Goal: Task Accomplishment & Management: Manage account settings

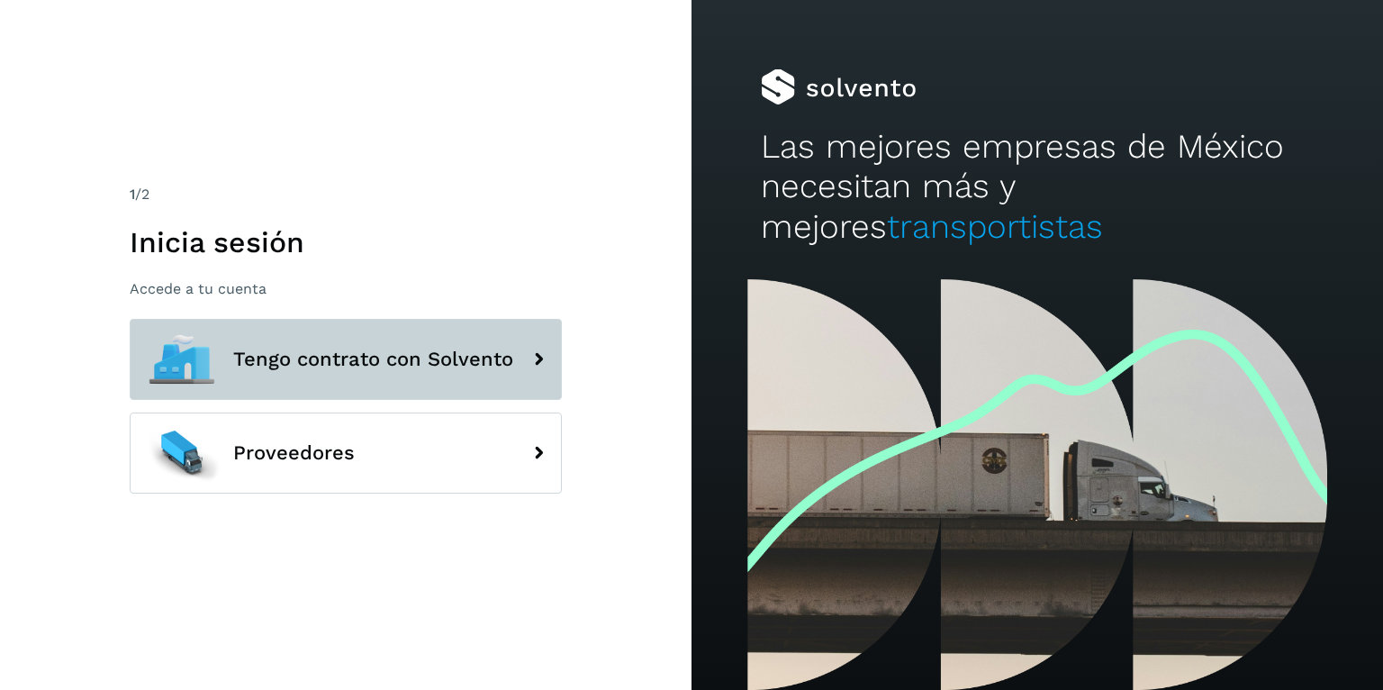
click at [218, 369] on div at bounding box center [181, 359] width 81 height 81
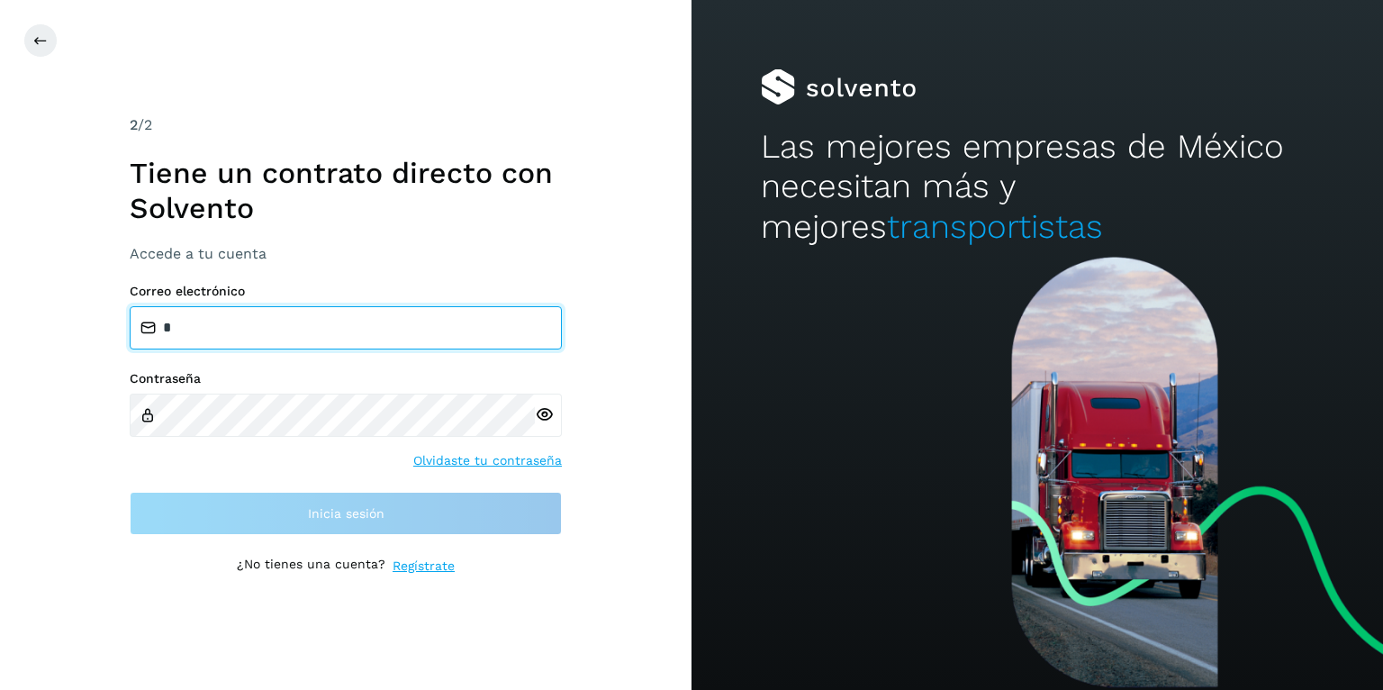
click at [263, 326] on input "*" at bounding box center [346, 327] width 432 height 43
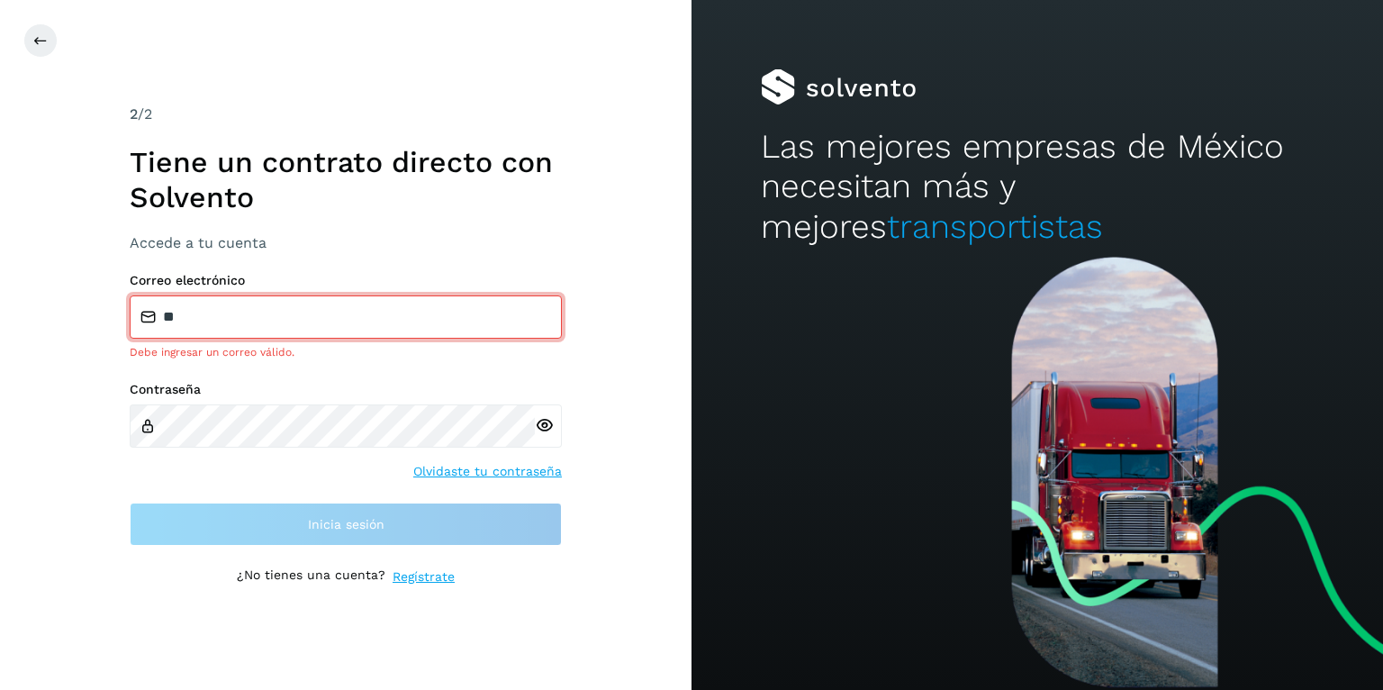
type input "**********"
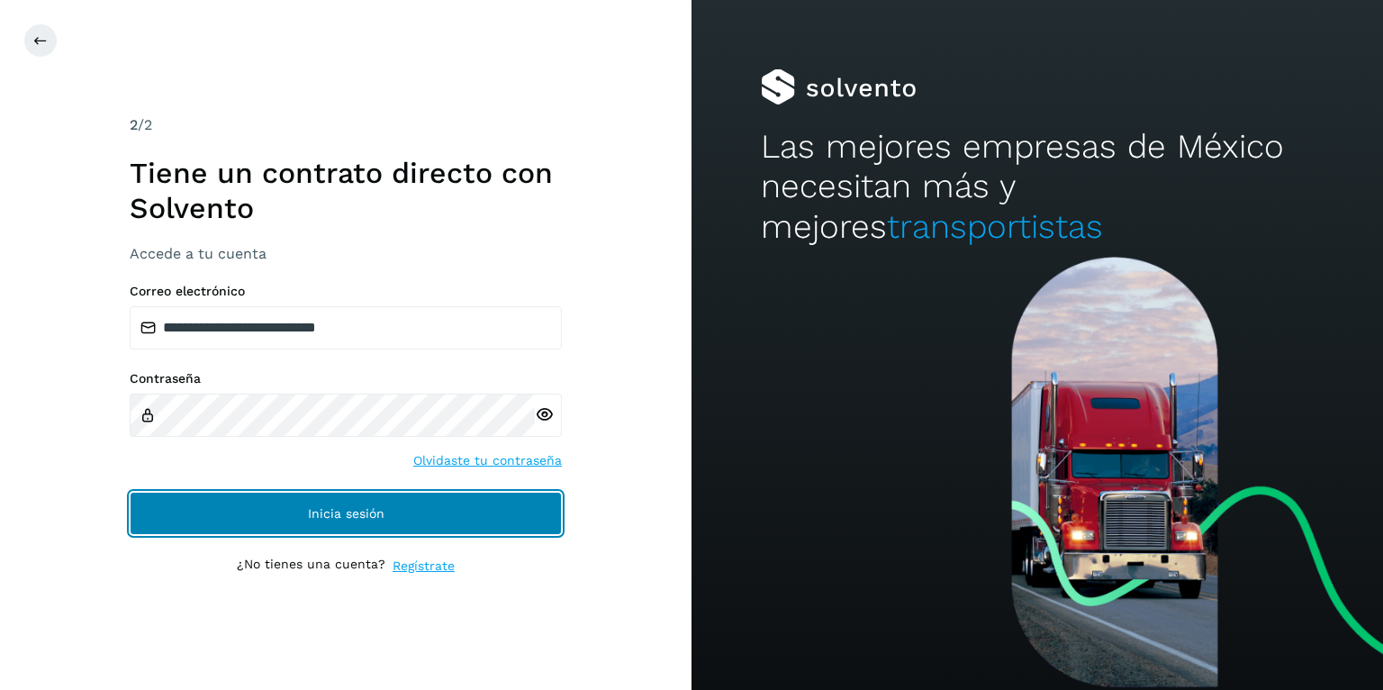
click at [349, 492] on button "Inicia sesión" at bounding box center [346, 513] width 432 height 43
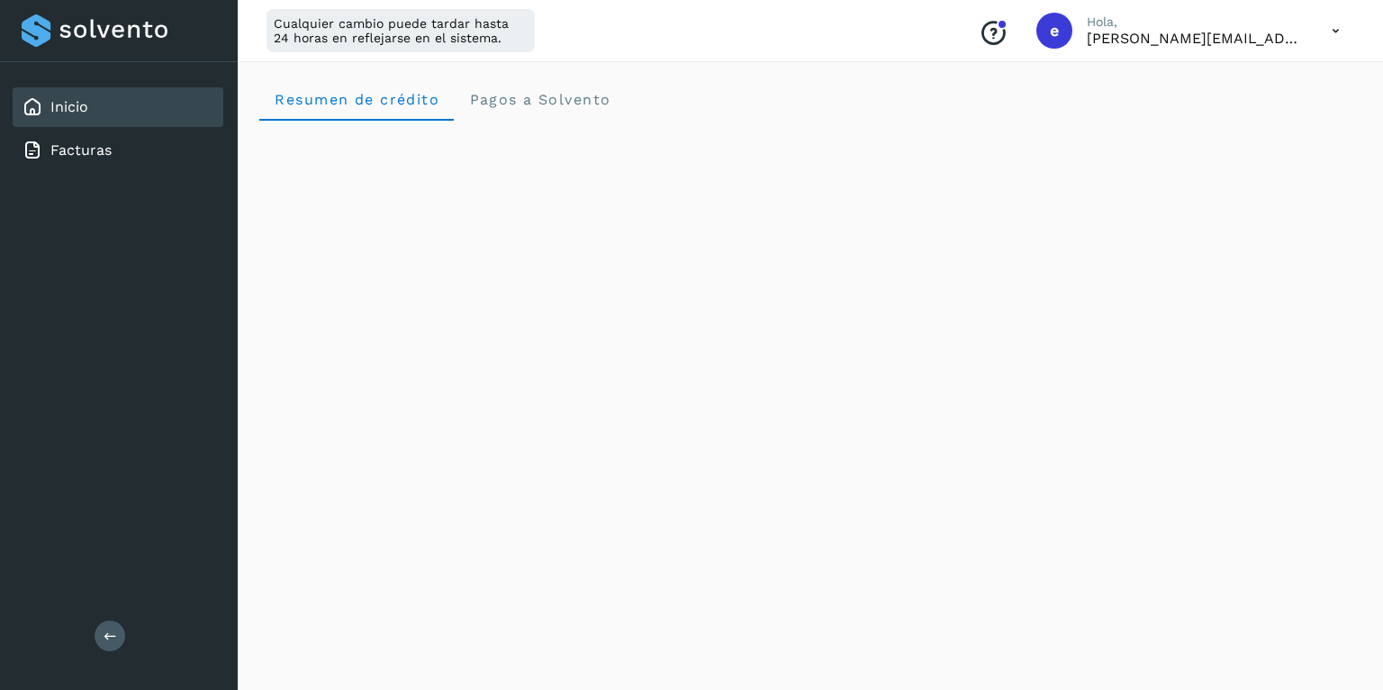
click at [1341, 23] on icon at bounding box center [1336, 31] width 37 height 37
click at [1237, 115] on div "Cerrar sesión" at bounding box center [1246, 116] width 214 height 34
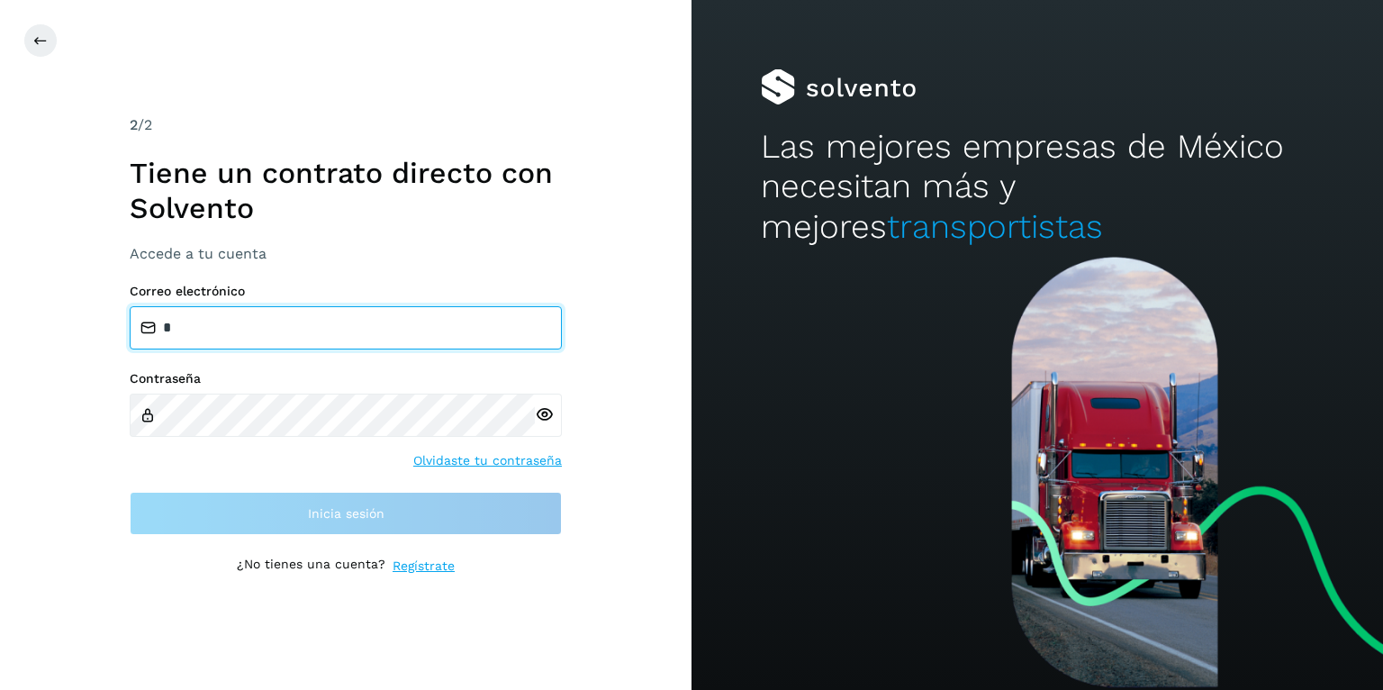
click at [400, 337] on input "*" at bounding box center [346, 327] width 432 height 43
type input "**********"
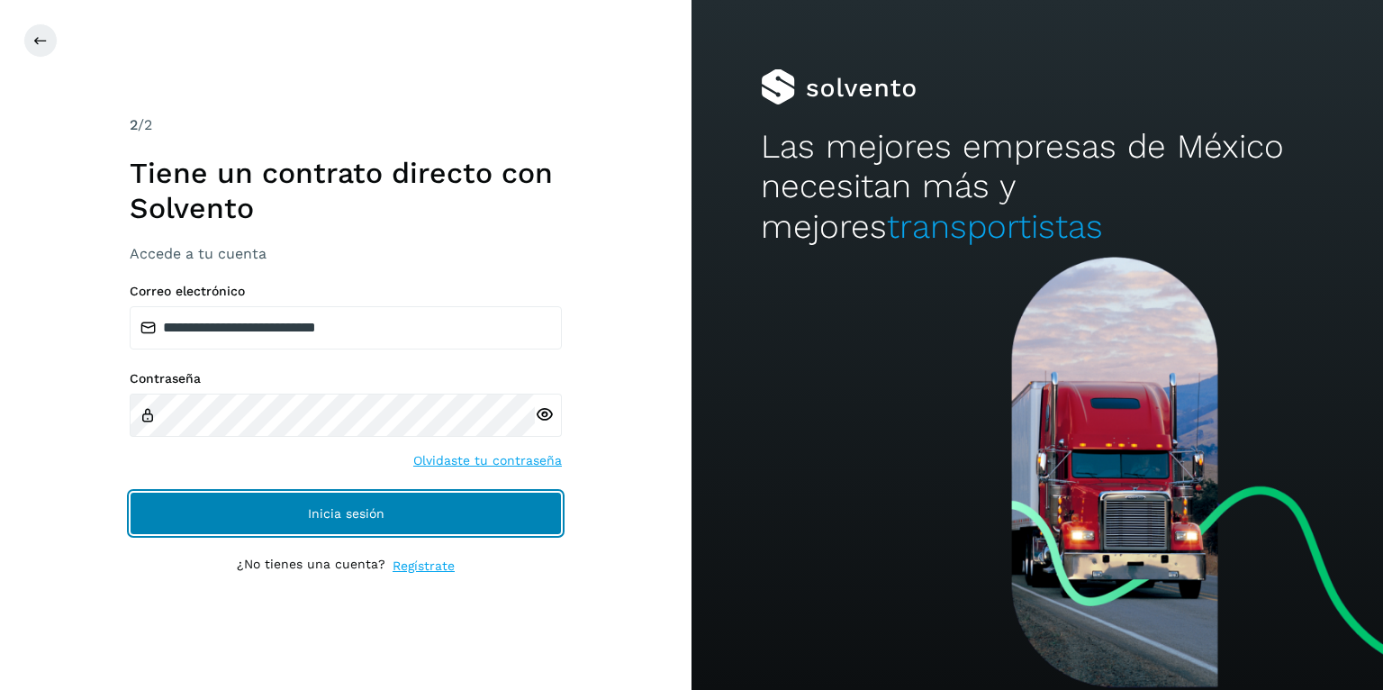
click at [424, 505] on button "Inicia sesión" at bounding box center [346, 513] width 432 height 43
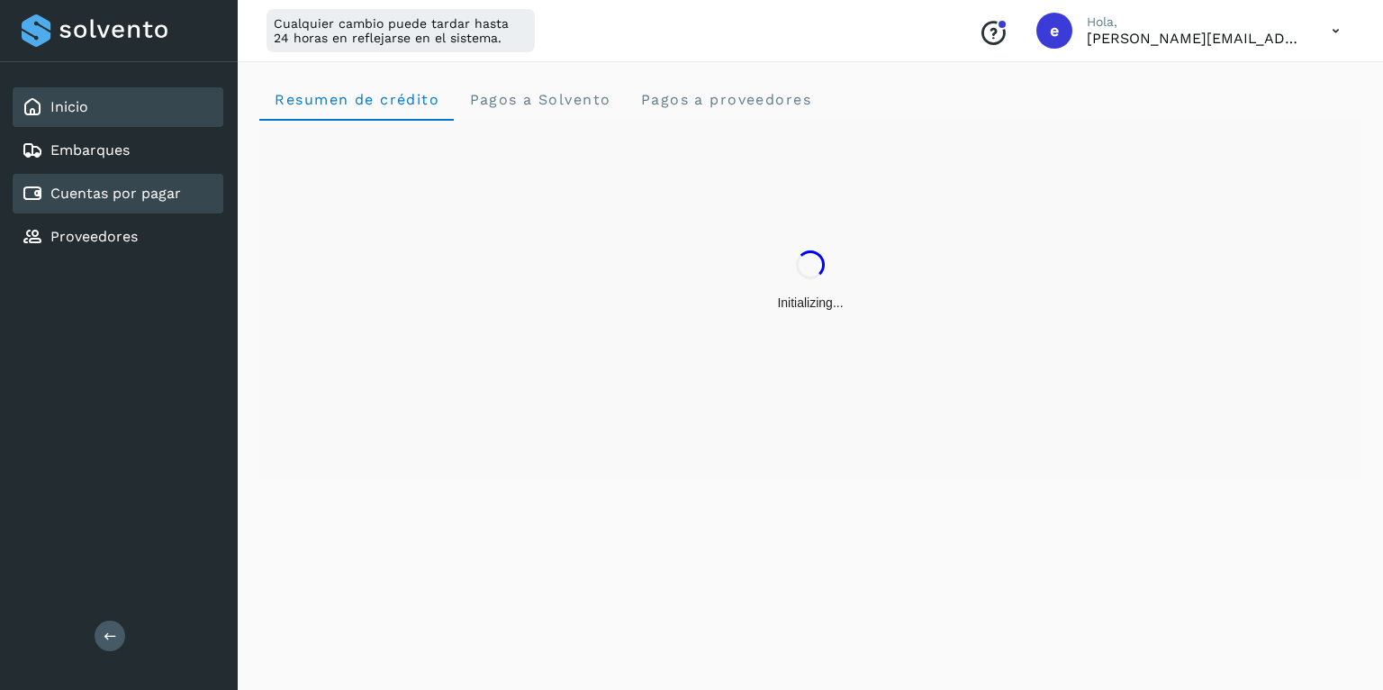
click at [154, 196] on link "Cuentas por pagar" at bounding box center [115, 193] width 131 height 17
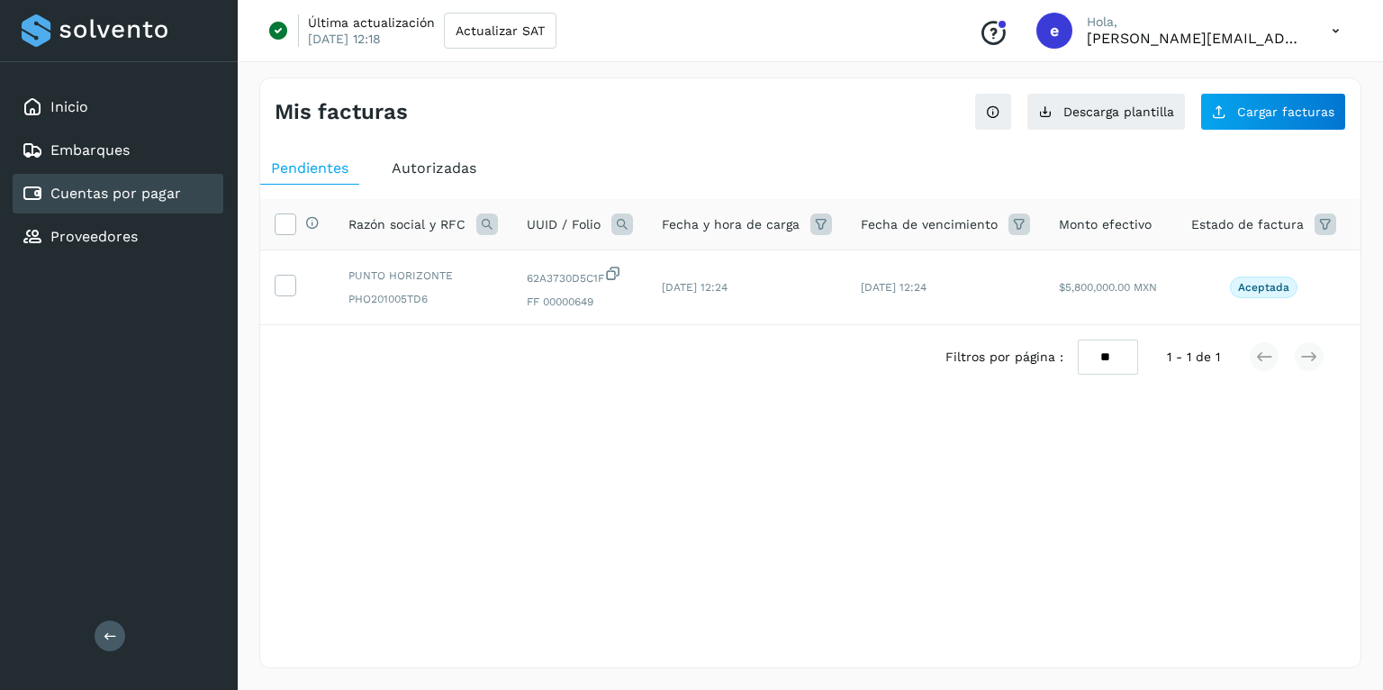
click at [419, 169] on span "Autorizadas" at bounding box center [434, 167] width 85 height 17
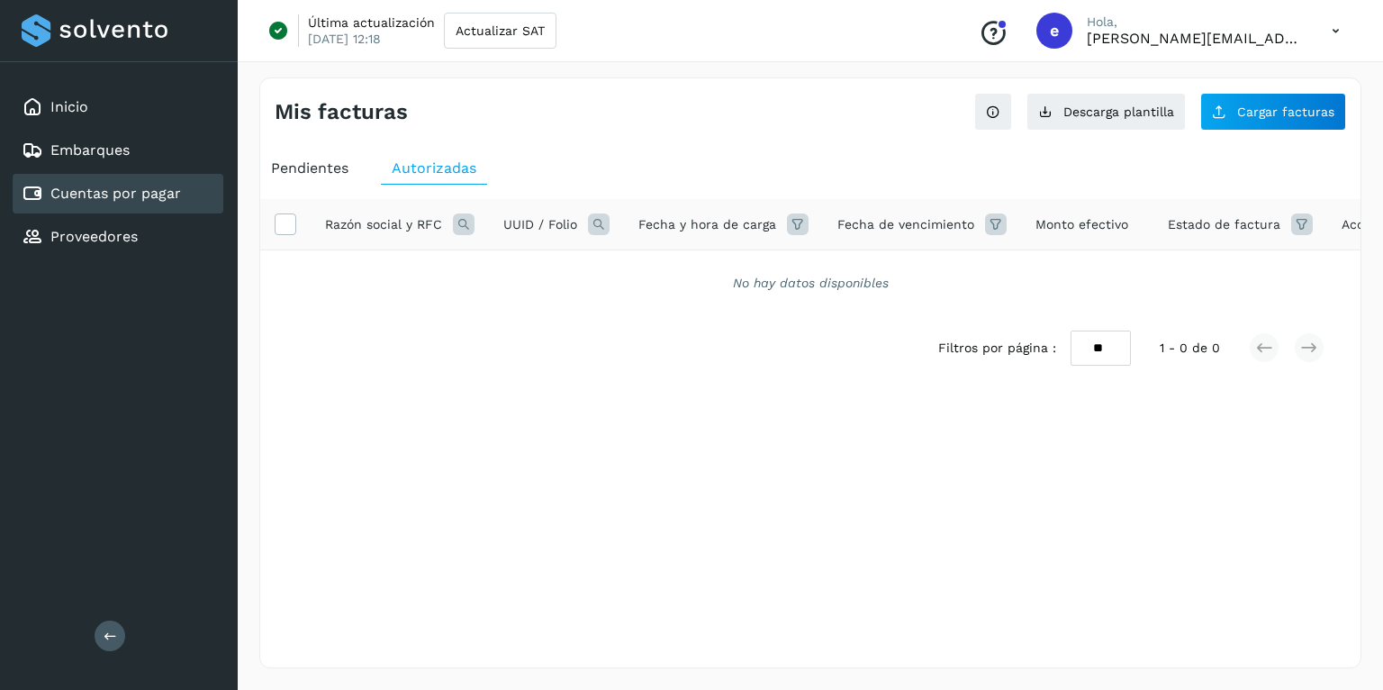
click at [329, 169] on span "Pendientes" at bounding box center [309, 167] width 77 height 17
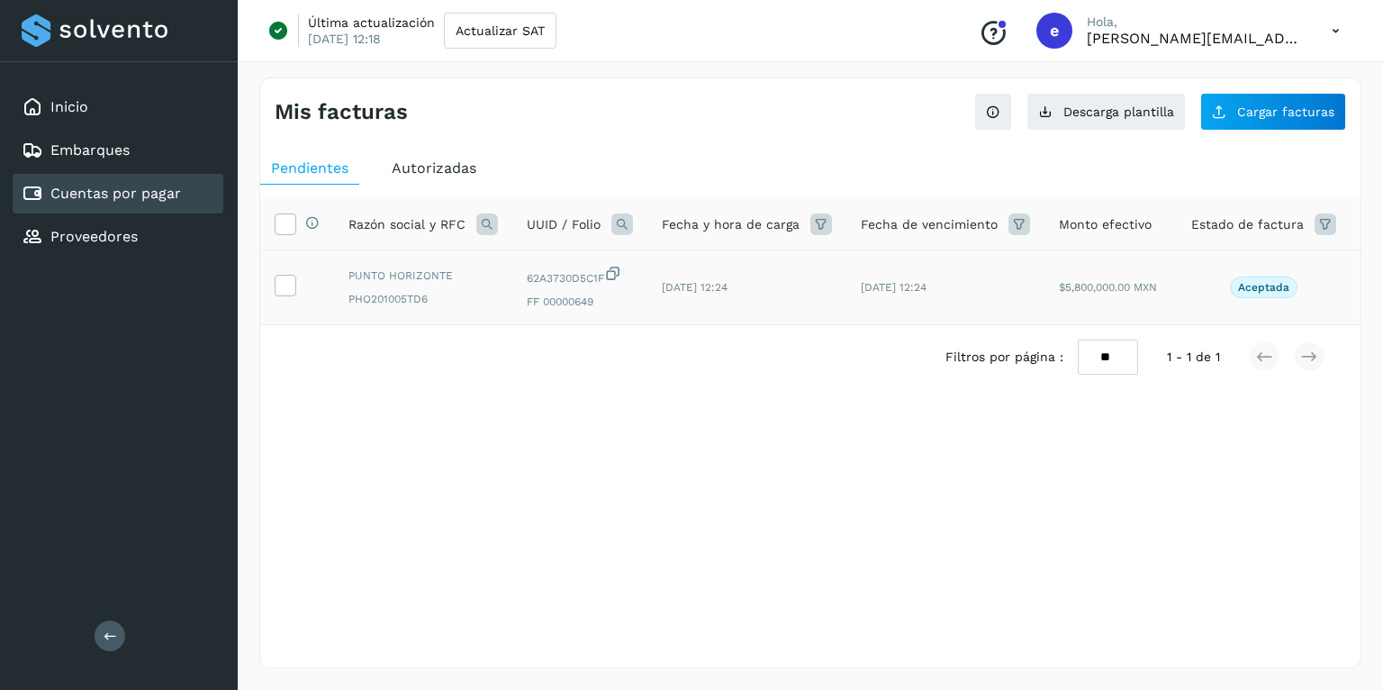
click at [293, 294] on td at bounding box center [297, 287] width 74 height 75
click at [285, 283] on icon at bounding box center [285, 284] width 19 height 19
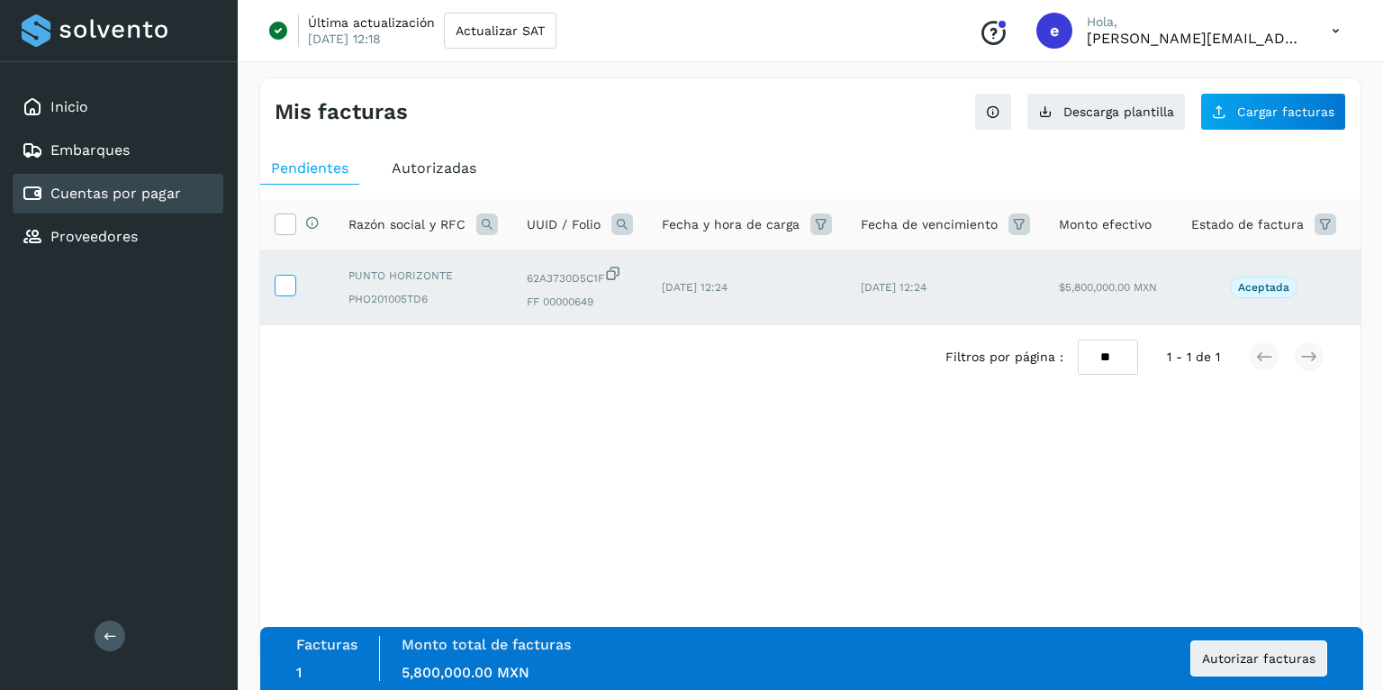
click at [285, 283] on icon at bounding box center [285, 284] width 19 height 19
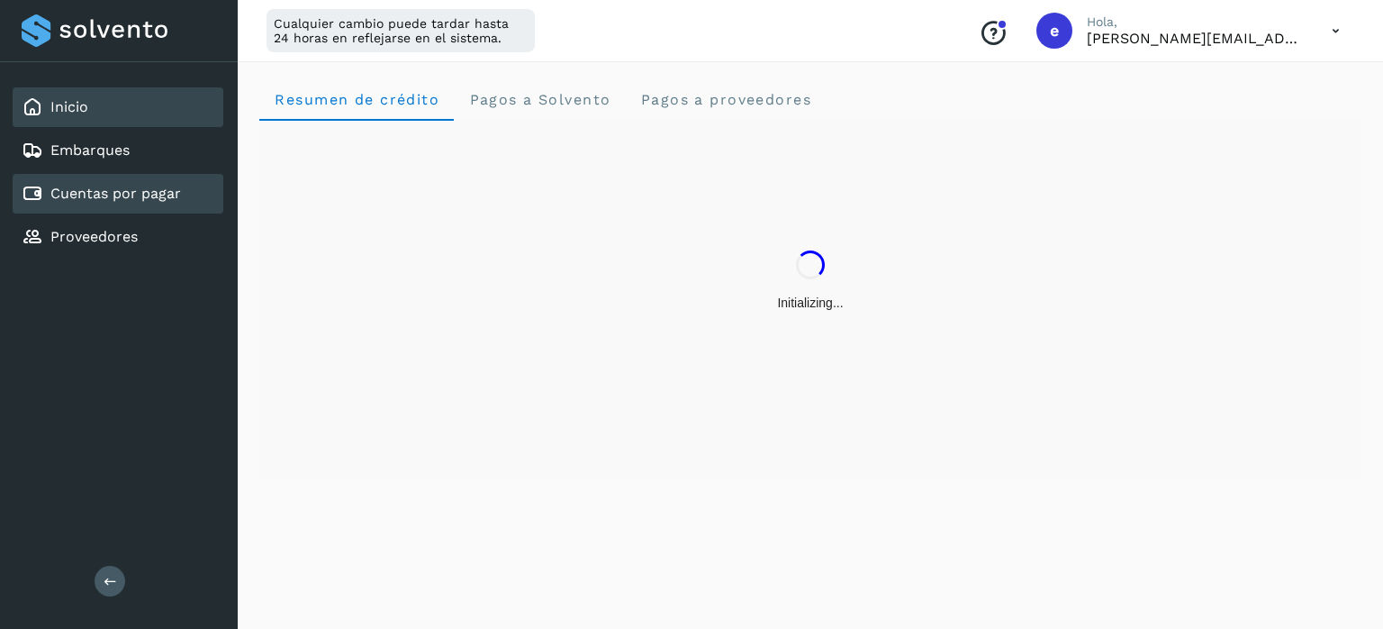
click at [179, 193] on div "Cuentas por pagar" at bounding box center [118, 194] width 211 height 40
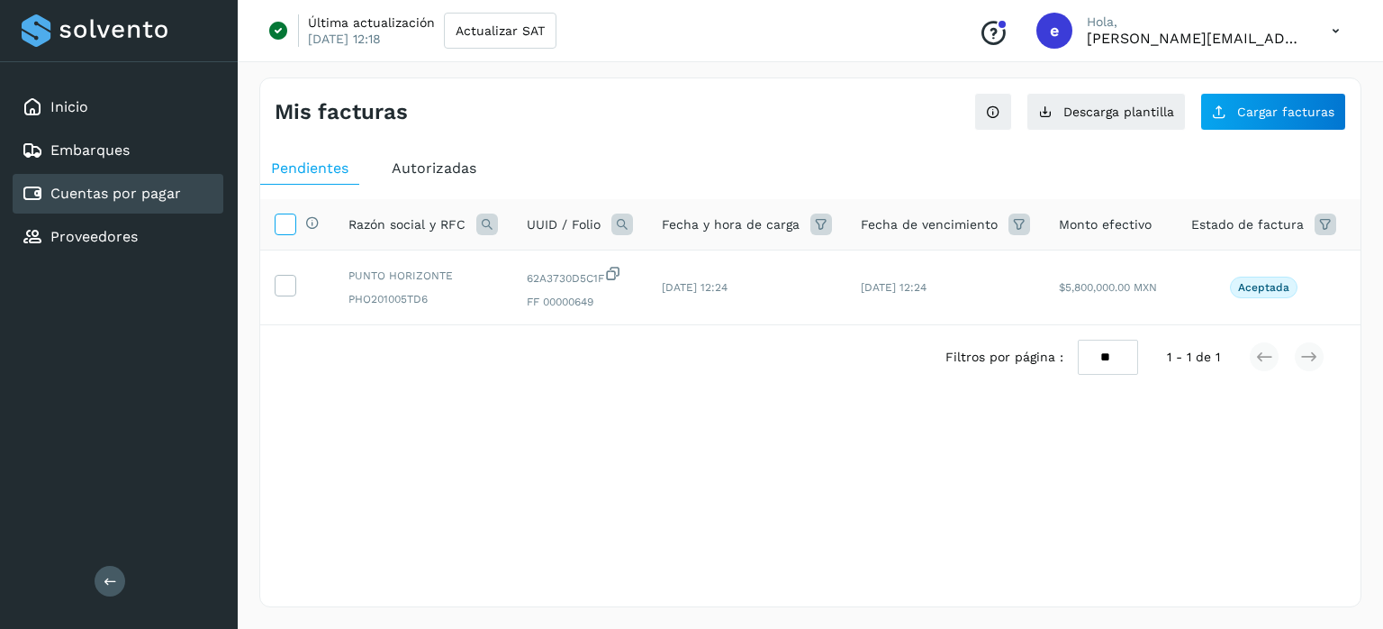
click at [292, 222] on icon at bounding box center [285, 222] width 19 height 19
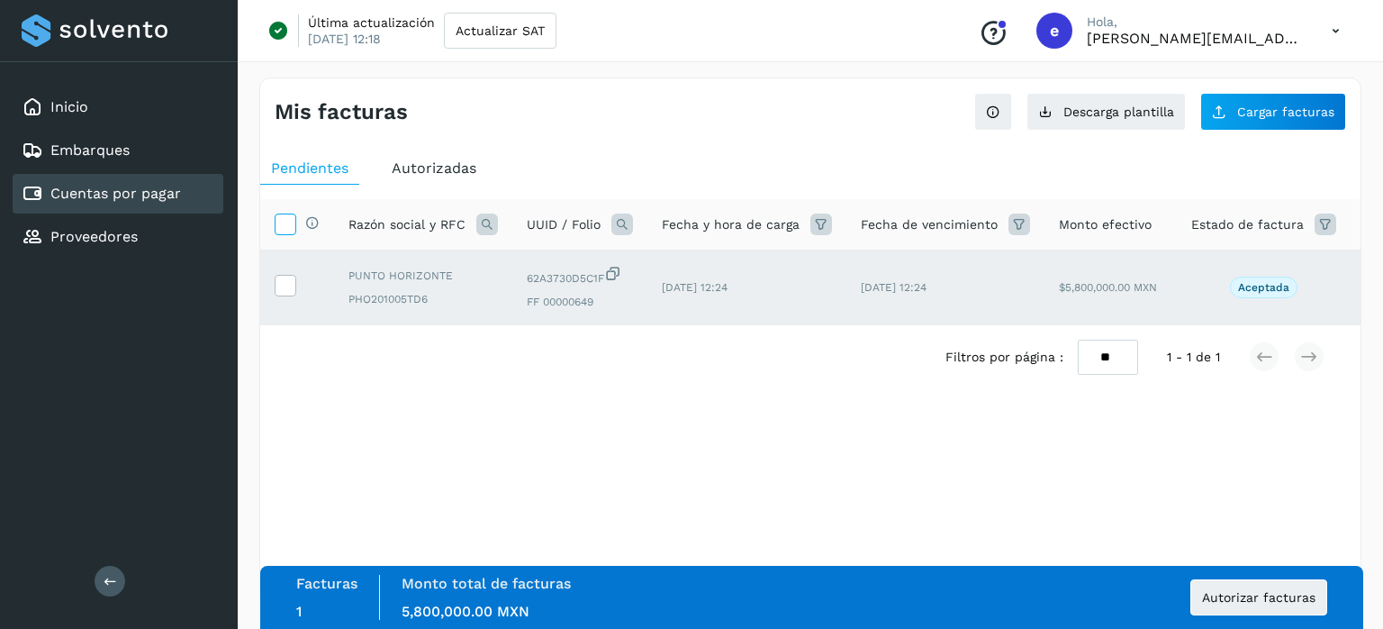
click at [291, 222] on icon at bounding box center [285, 222] width 19 height 19
